Goal: Find specific page/section: Find specific page/section

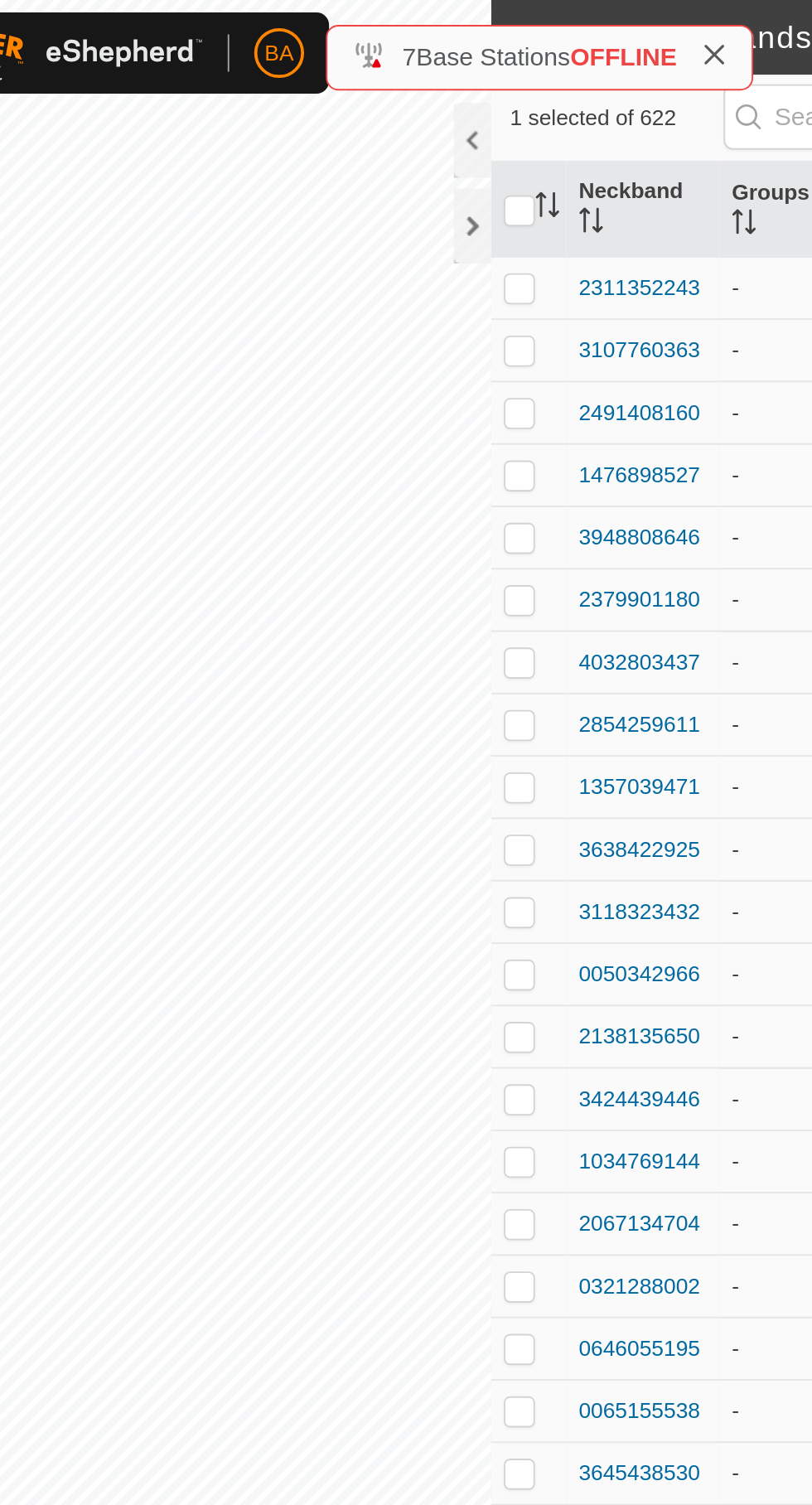
click at [413, 107] on icon "Activate to sort" at bounding box center [411, 109] width 14 height 14
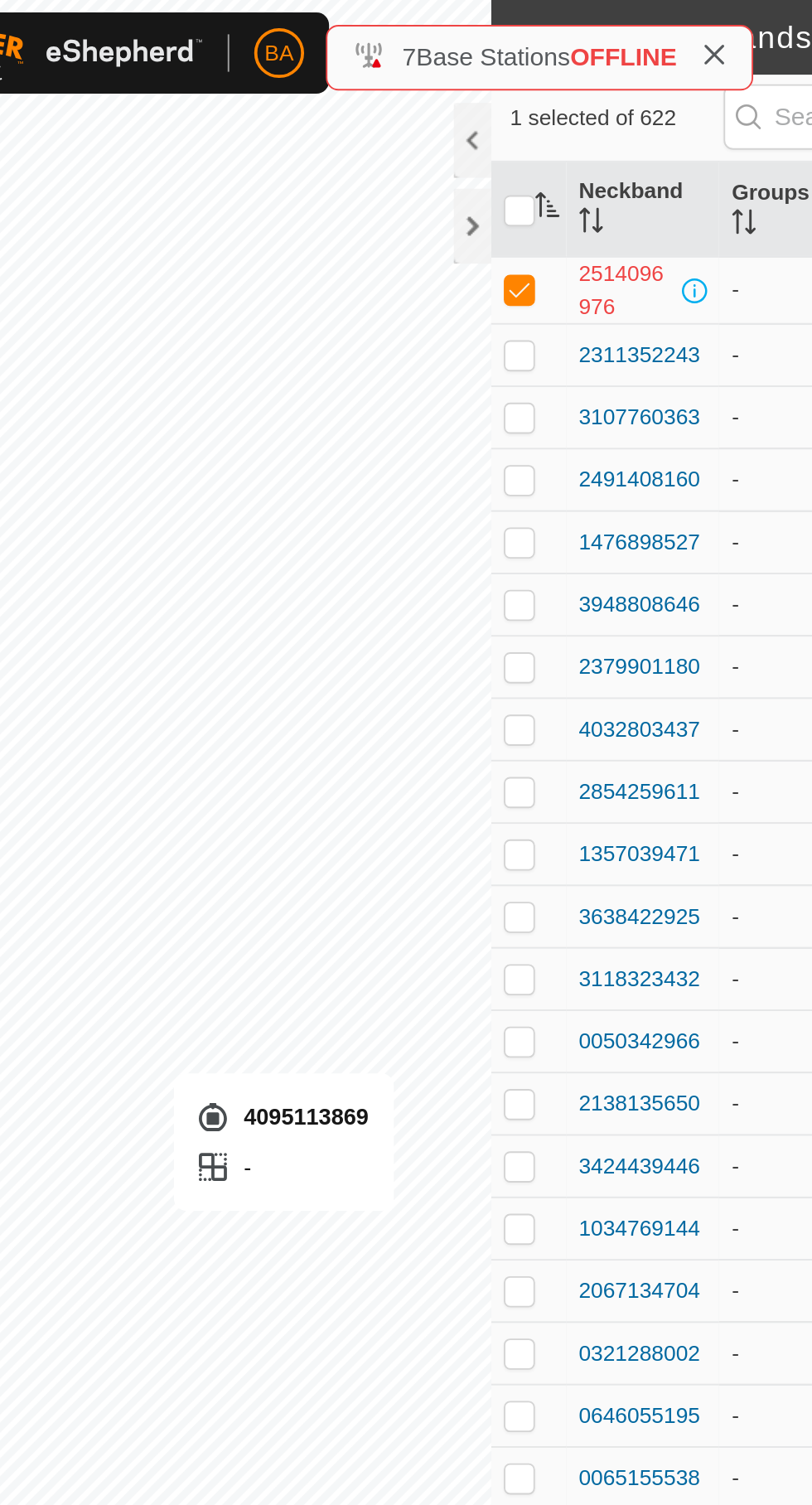
checkbox input "false"
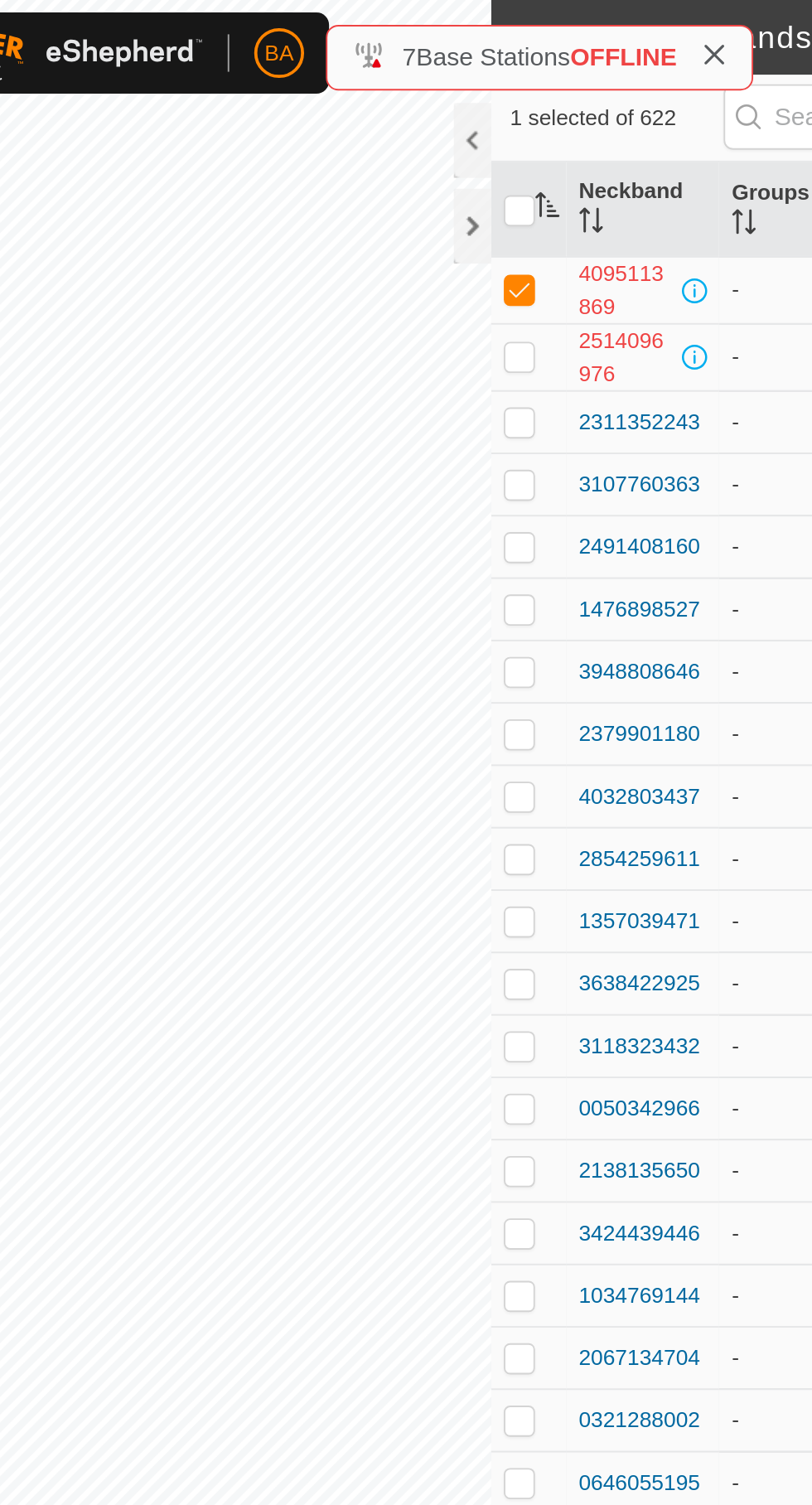
click at [405, 116] on p-sorticon "Activate to sort" at bounding box center [411, 112] width 14 height 14
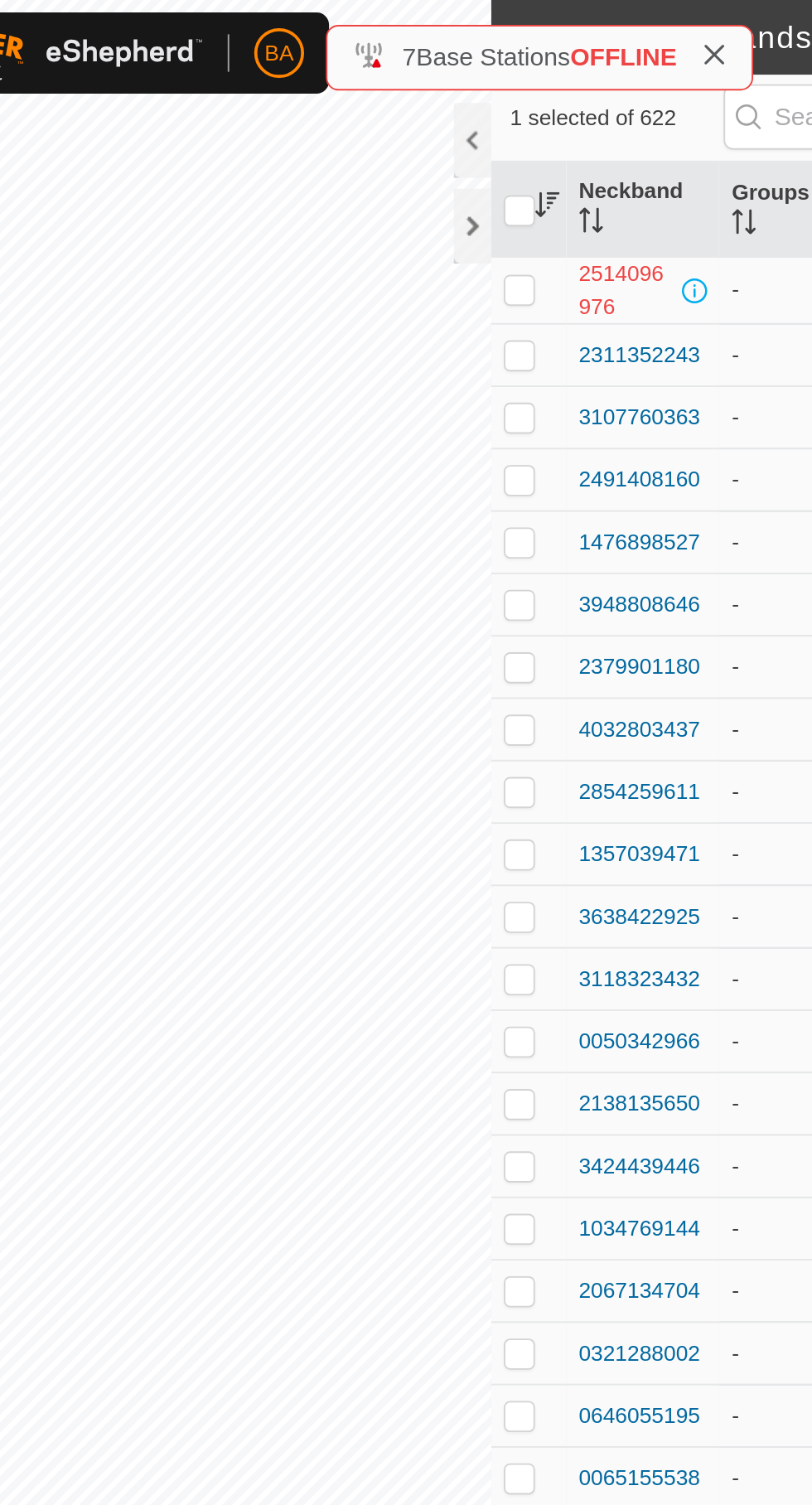
click at [409, 110] on icon "Activate to sort" at bounding box center [411, 109] width 14 height 14
